Goal: Task Accomplishment & Management: Use online tool/utility

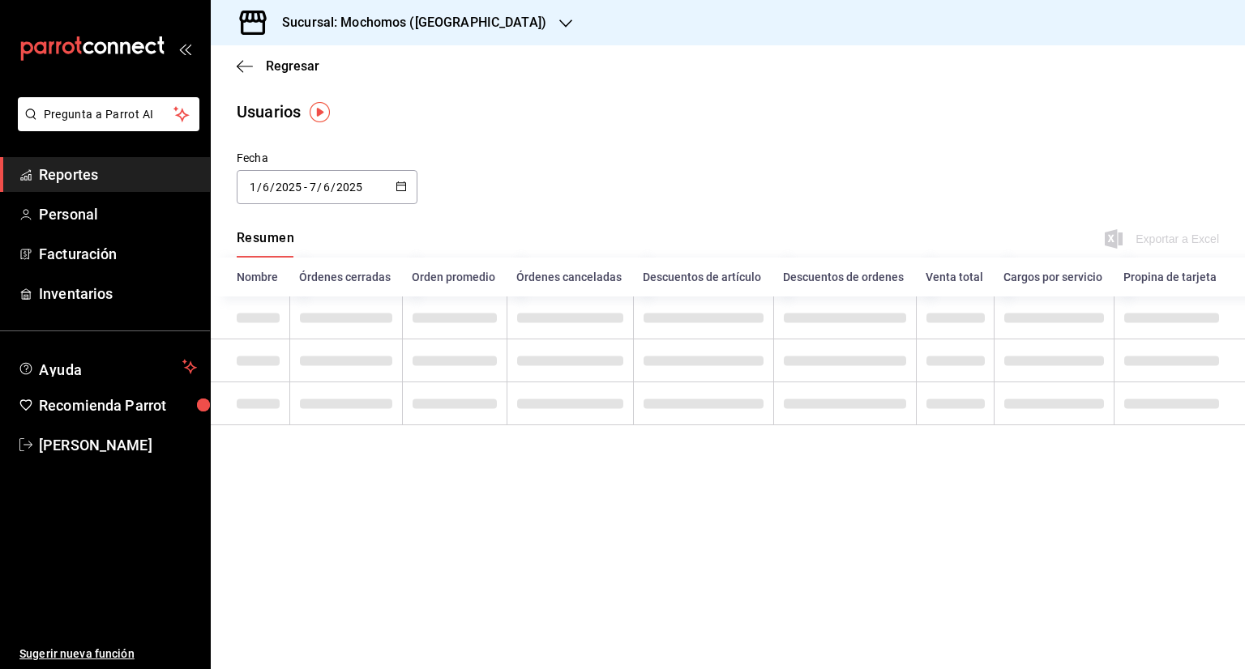
click at [406, 187] on icon "button" at bounding box center [401, 186] width 11 height 11
click at [86, 173] on span "Reportes" at bounding box center [118, 175] width 158 height 22
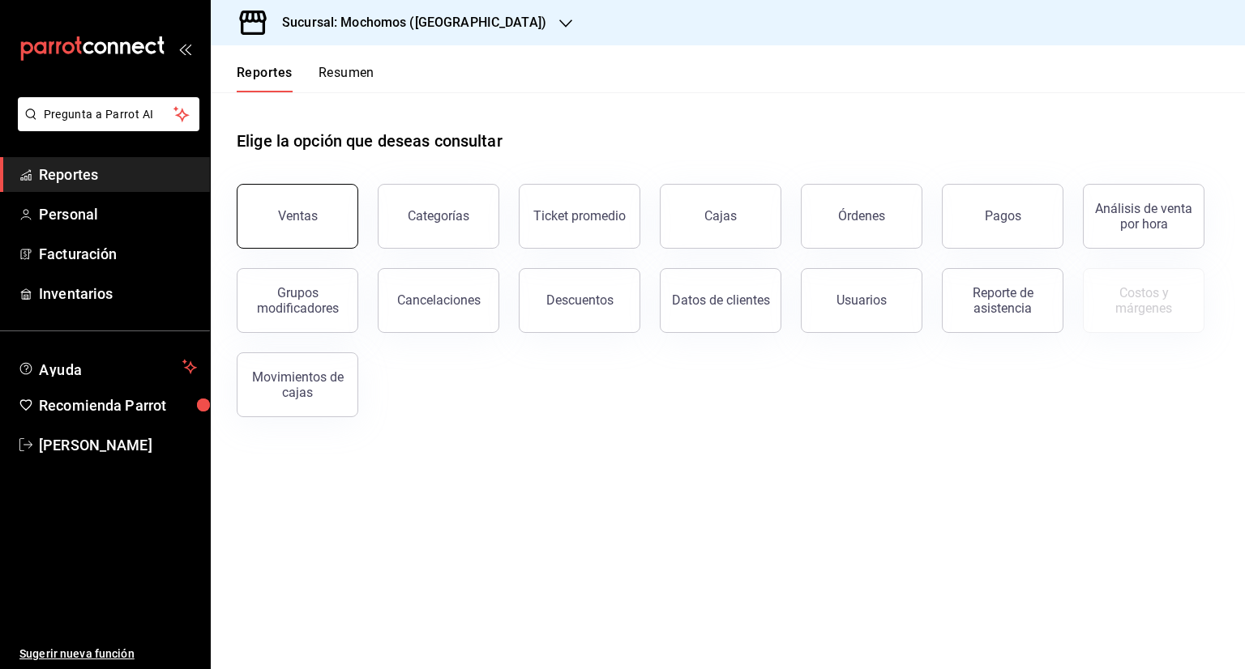
click at [334, 217] on button "Ventas" at bounding box center [298, 216] width 122 height 65
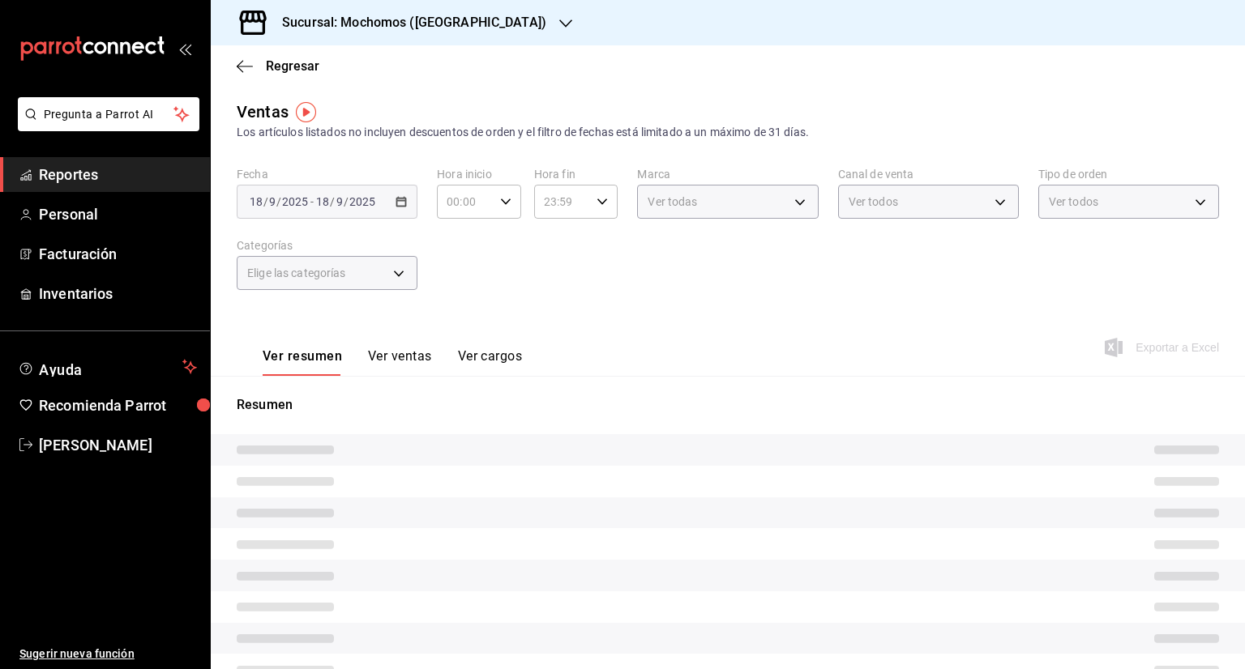
type input "05:00"
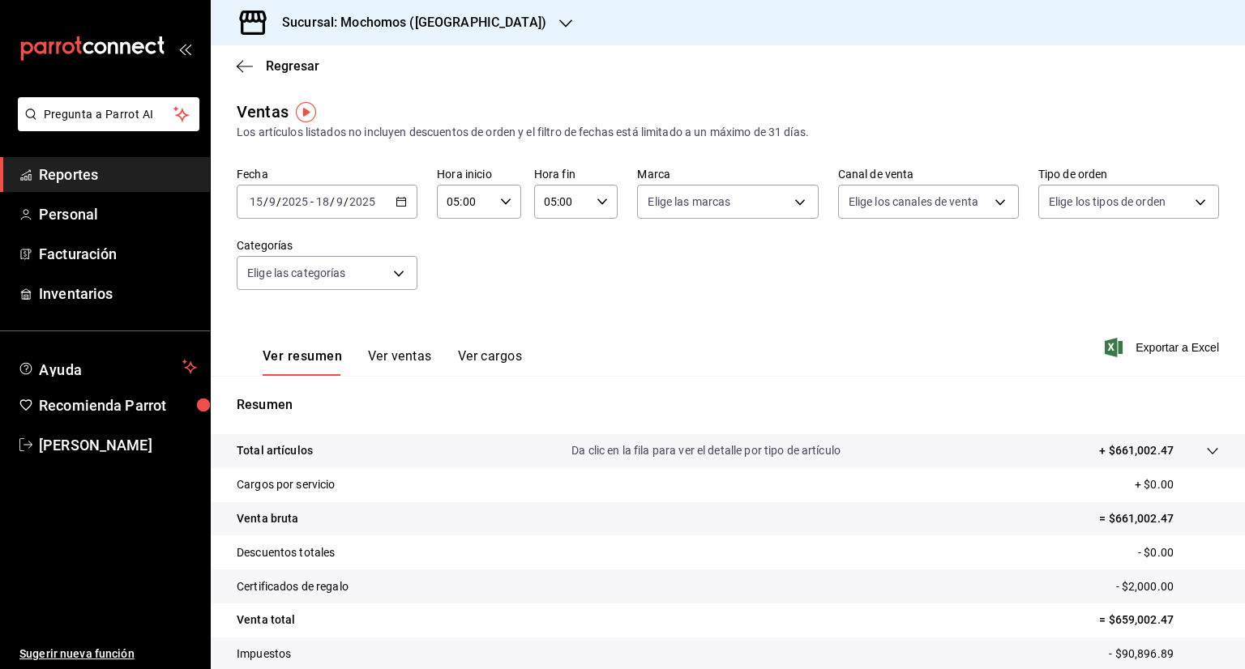
click at [399, 206] on \(Stroke\) "button" at bounding box center [401, 202] width 10 height 9
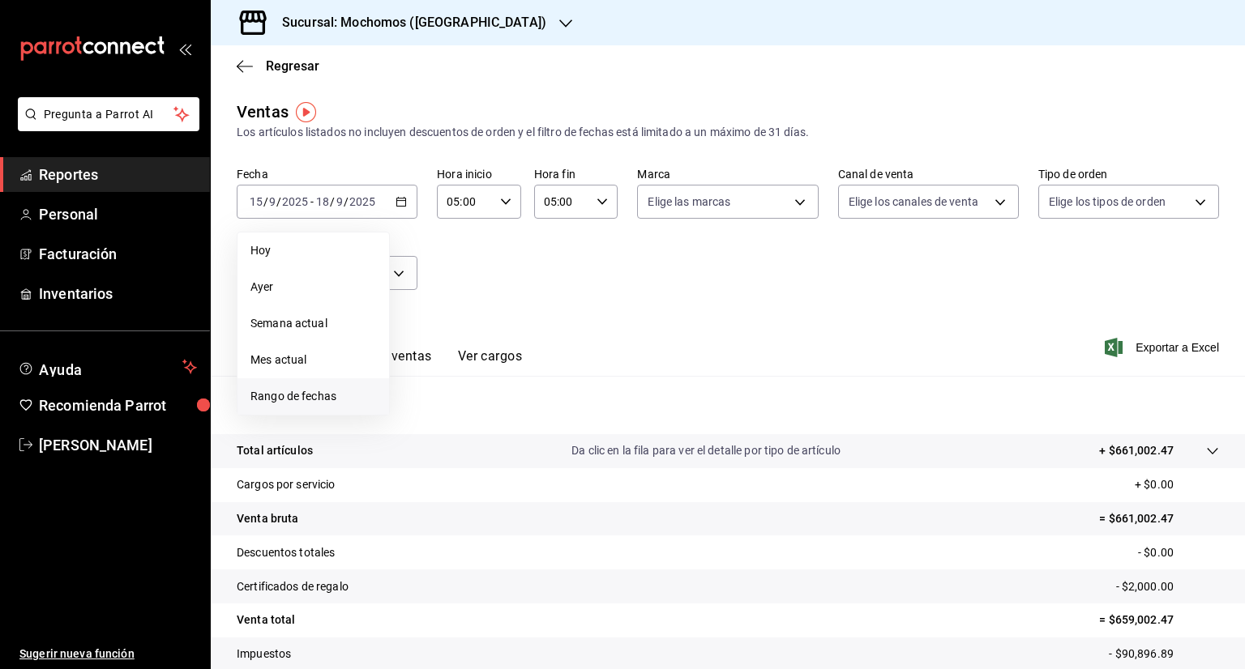
click at [310, 397] on span "Rango de fechas" at bounding box center [313, 396] width 126 height 17
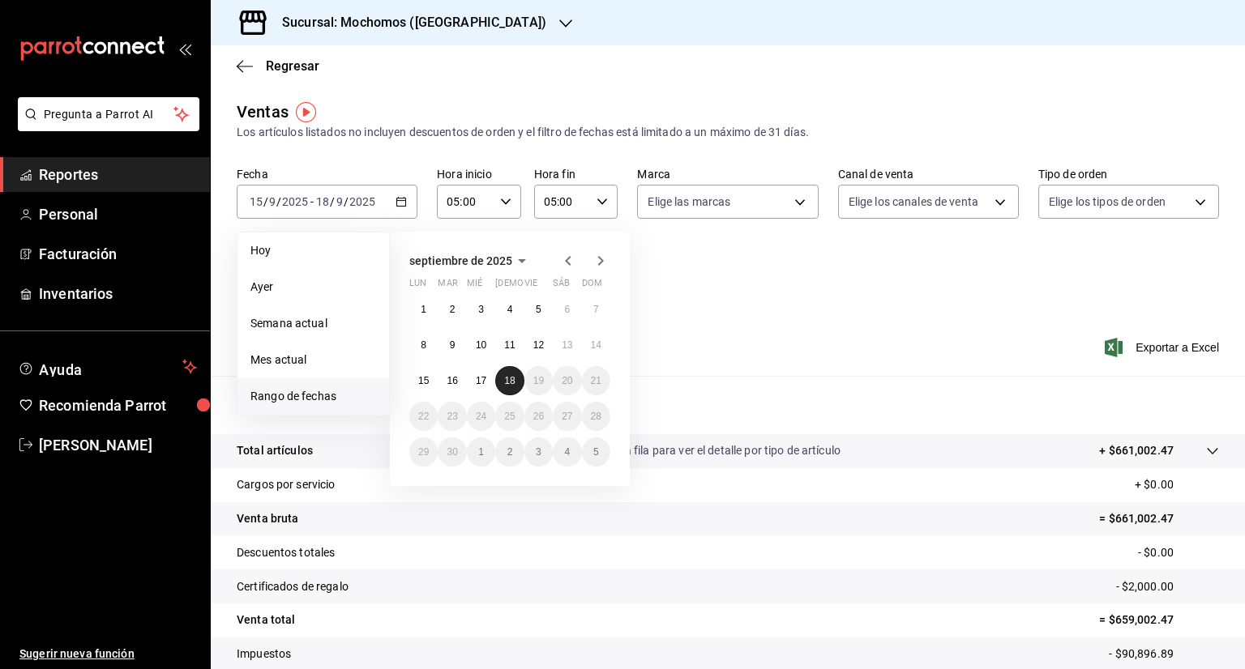
click at [507, 387] on button "18" at bounding box center [509, 380] width 28 height 29
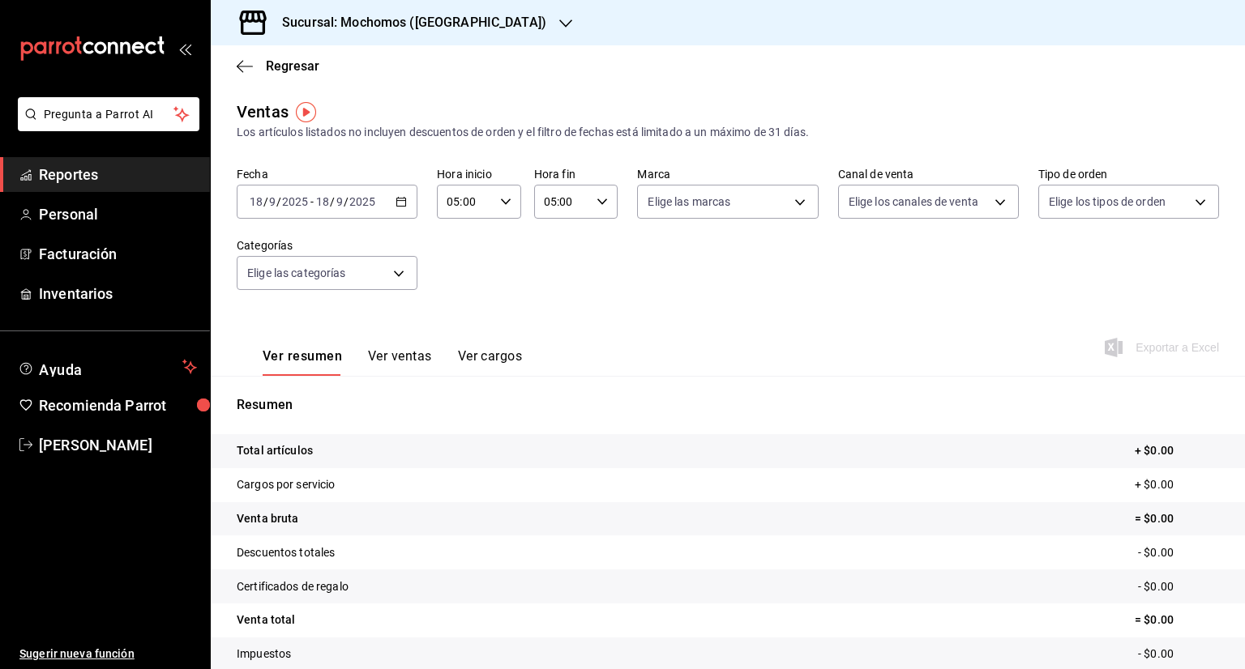
click at [595, 208] on div "05:00 Hora fin" at bounding box center [576, 202] width 84 height 34
click at [556, 321] on span "07" at bounding box center [550, 317] width 15 height 13
type input "07:00"
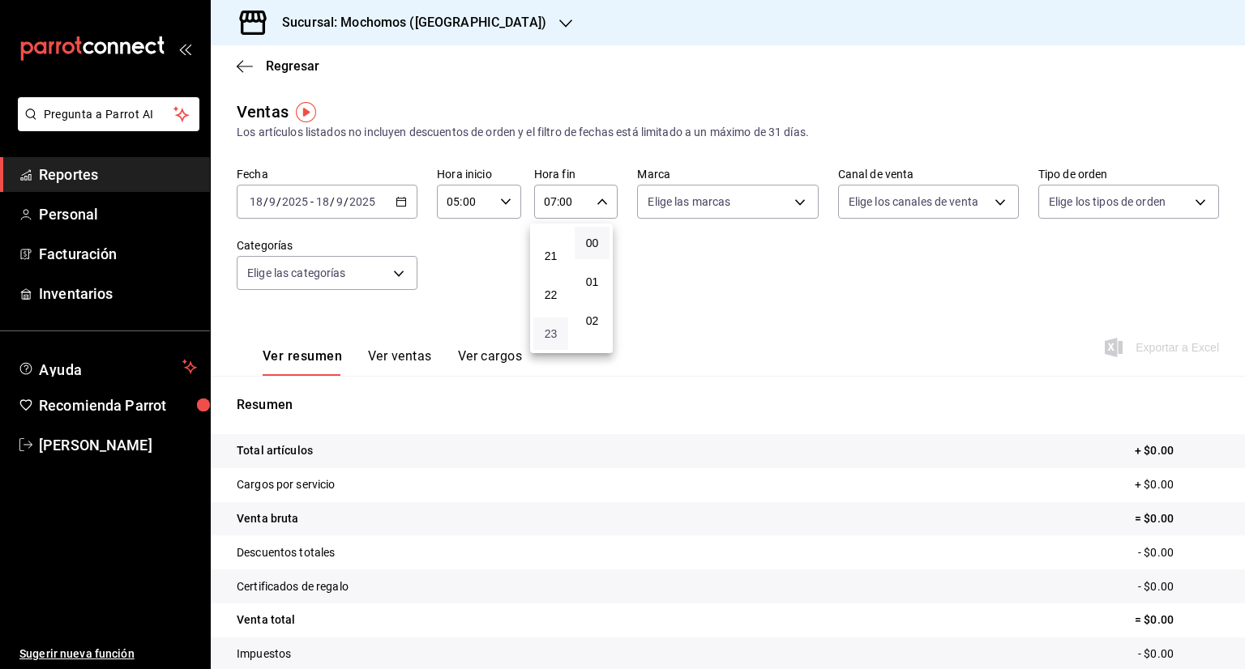
click at [551, 339] on span "23" at bounding box center [550, 333] width 15 height 13
type input "23:00"
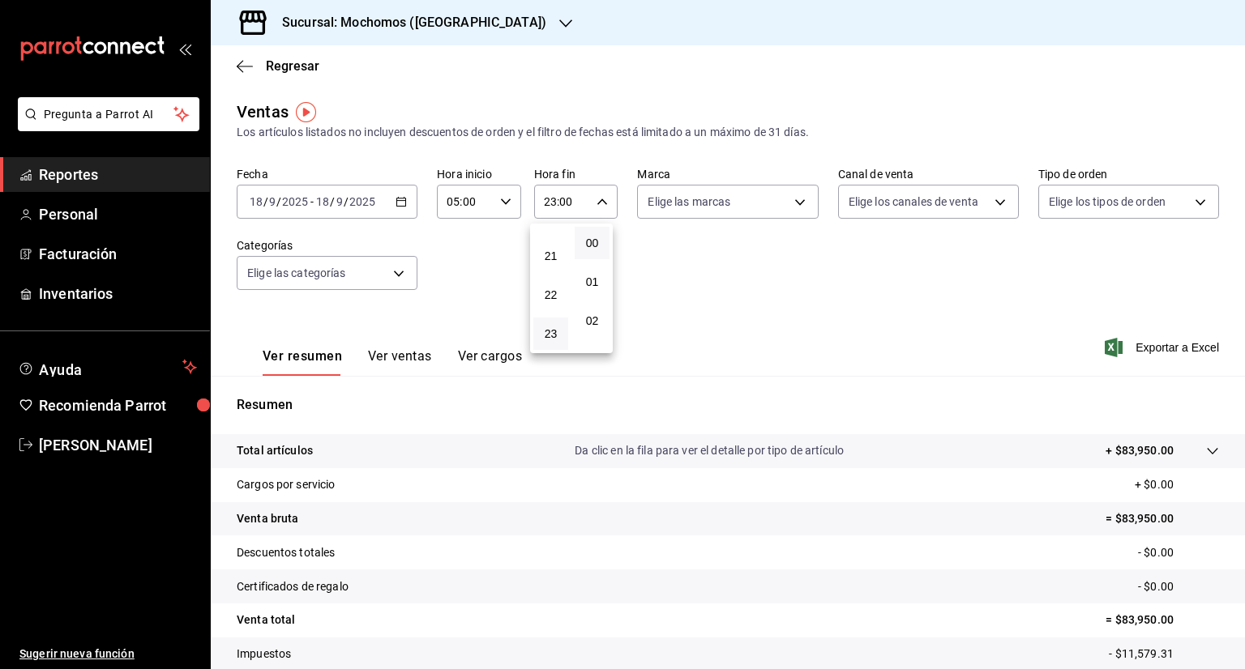
drag, startPoint x: 1239, startPoint y: 276, endPoint x: 1238, endPoint y: 398, distance: 122.4
click at [1238, 398] on div at bounding box center [622, 334] width 1245 height 669
drag, startPoint x: 1238, startPoint y: 398, endPoint x: 1238, endPoint y: 533, distance: 134.5
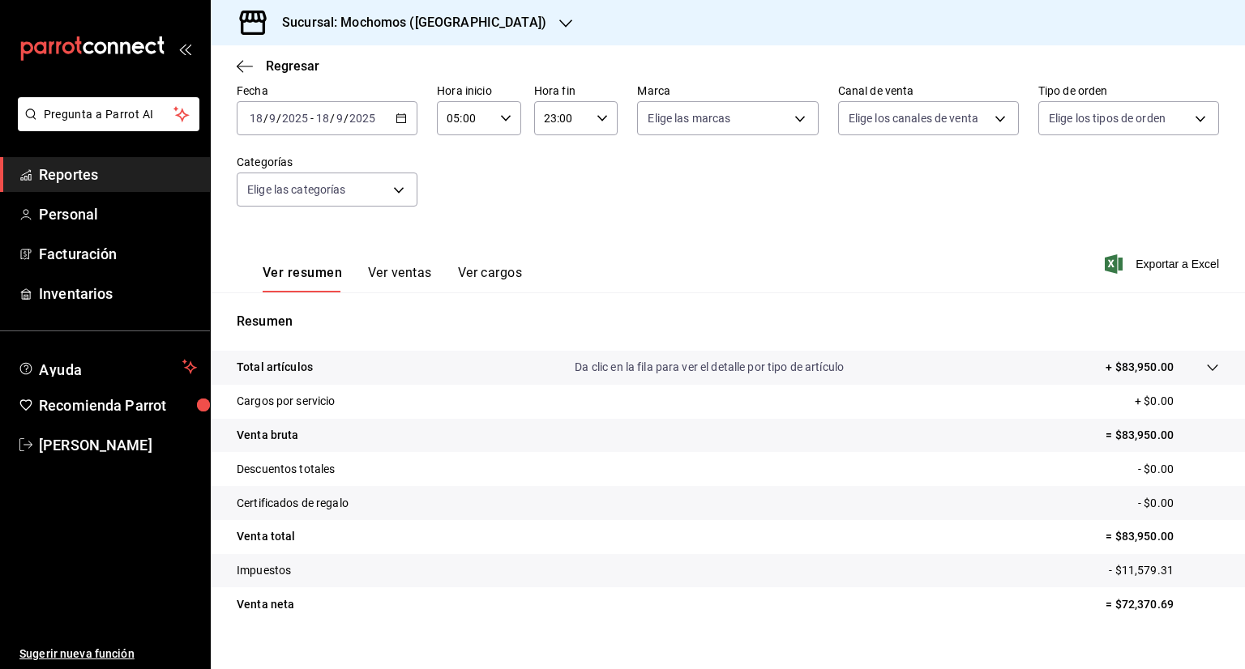
scroll to position [96, 0]
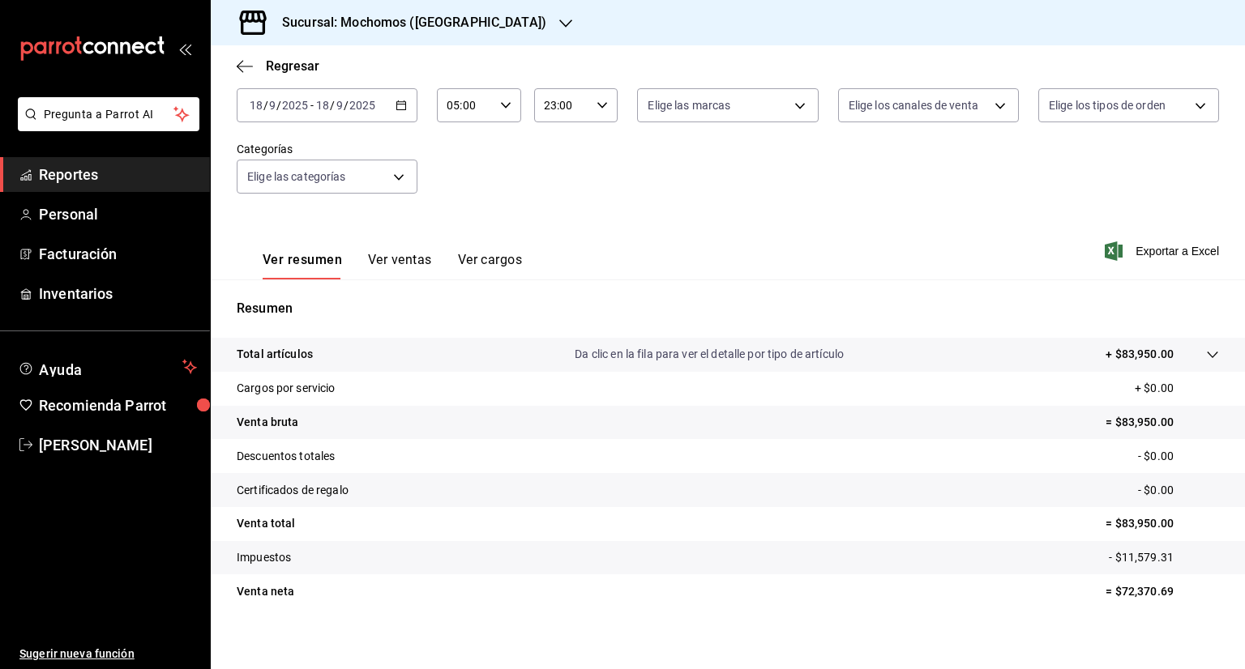
click at [992, 598] on tr "Venta neta = $72,370.69" at bounding box center [728, 592] width 1034 height 34
